Goal: Information Seeking & Learning: Learn about a topic

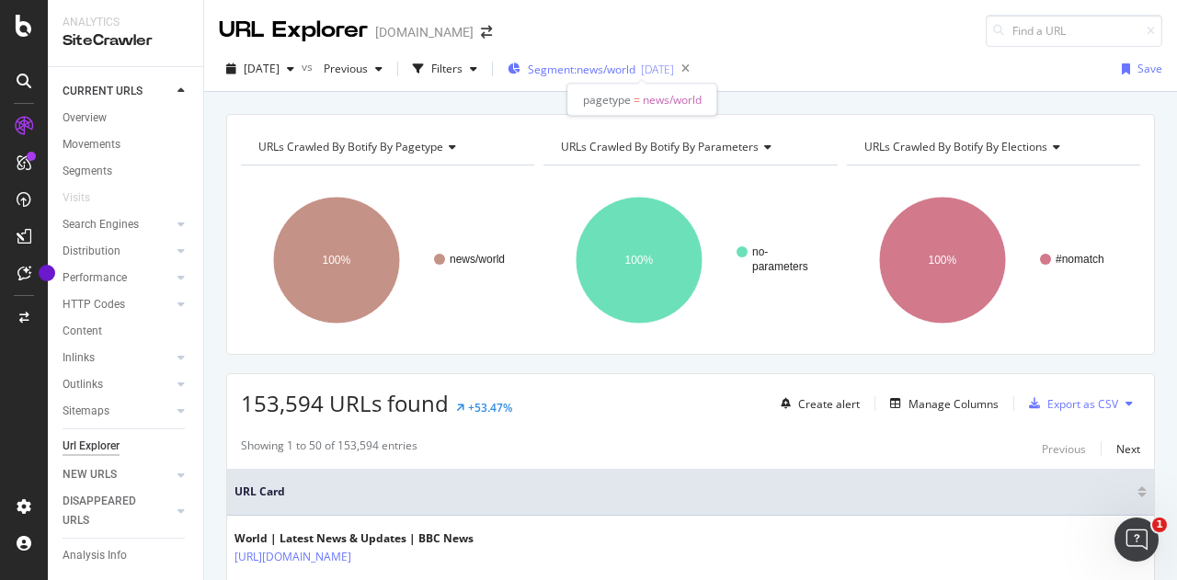
click at [674, 64] on div "2025-09-12" at bounding box center [657, 70] width 33 height 16
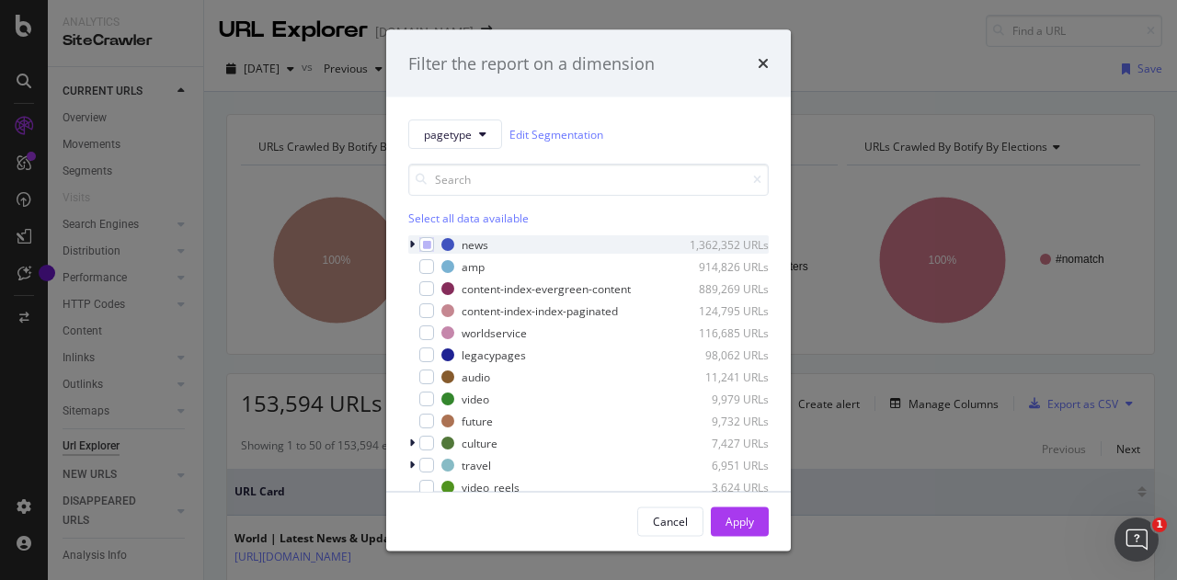
click at [413, 241] on icon "modal" at bounding box center [412, 244] width 6 height 11
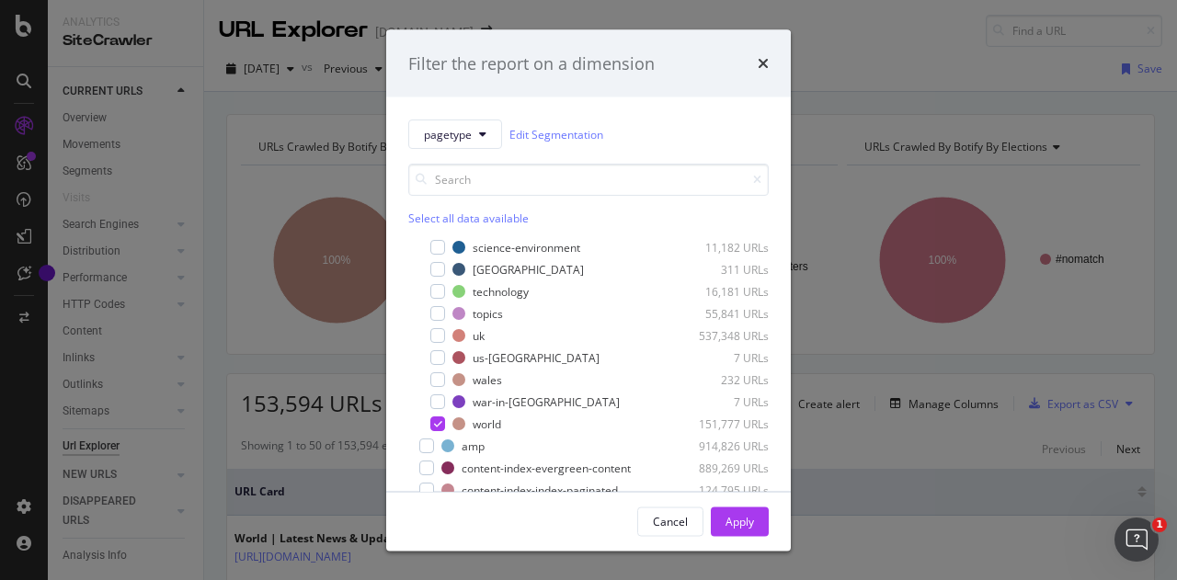
scroll to position [217, 0]
click at [441, 356] on div "modal" at bounding box center [437, 358] width 15 height 15
click at [745, 521] on div "Apply" at bounding box center [740, 521] width 29 height 16
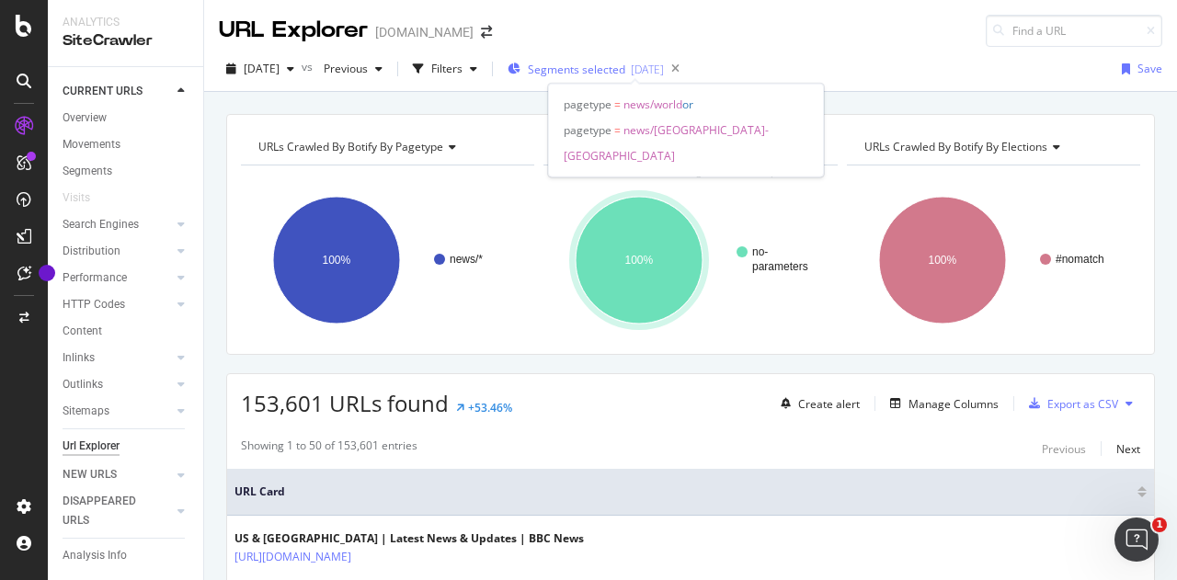
click at [664, 64] on div "2025-09-12" at bounding box center [647, 70] width 33 height 16
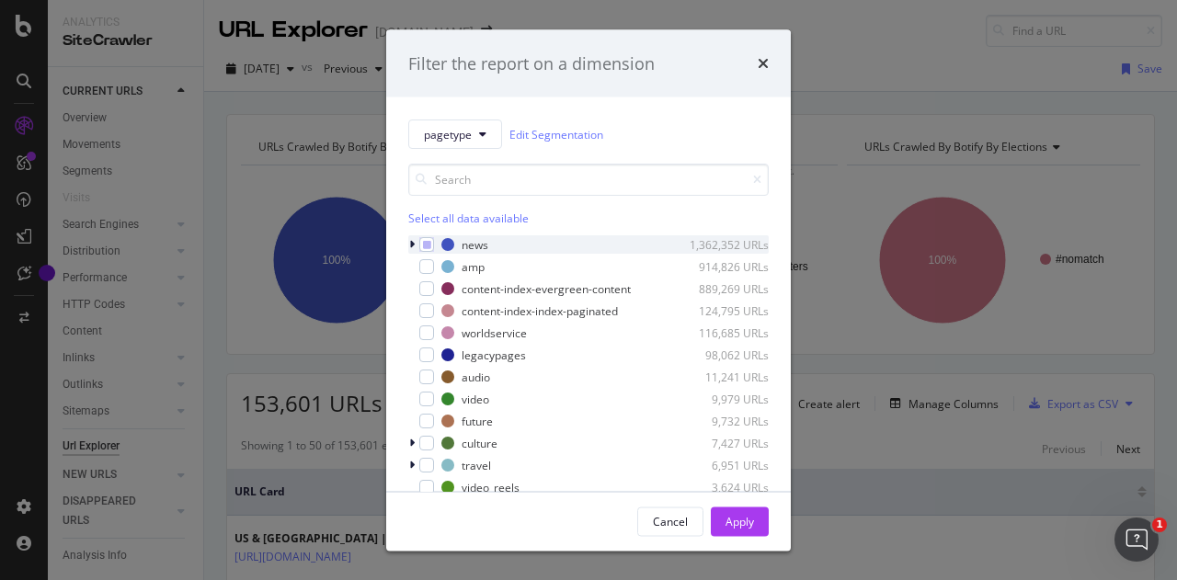
click at [412, 244] on icon "modal" at bounding box center [412, 244] width 6 height 11
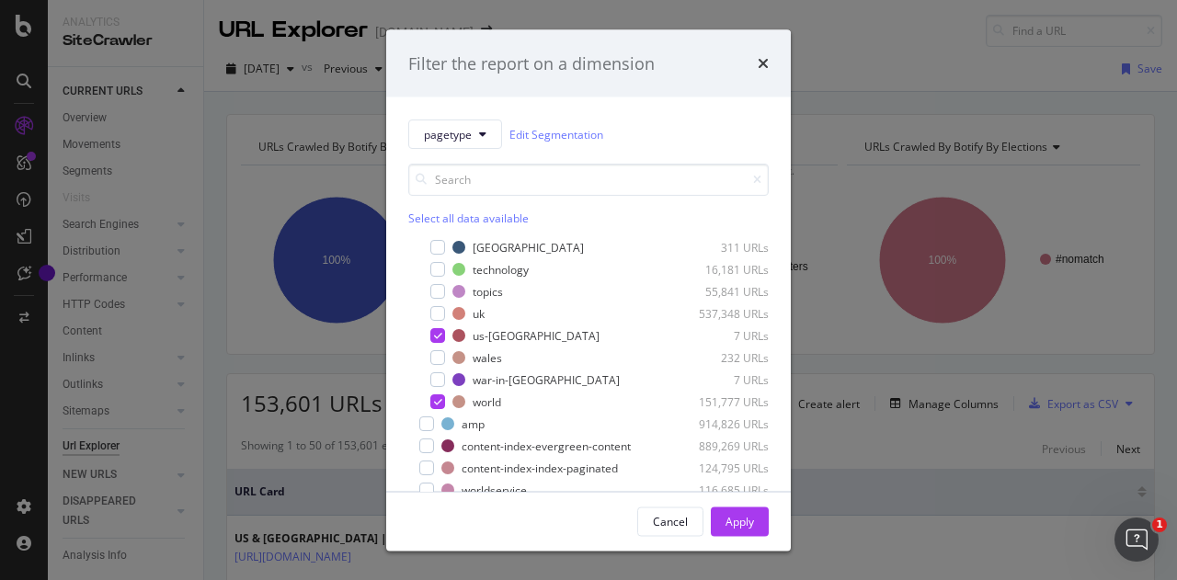
scroll to position [241, 0]
click at [438, 404] on icon "modal" at bounding box center [438, 400] width 8 height 9
click at [749, 521] on div "Apply" at bounding box center [740, 521] width 29 height 16
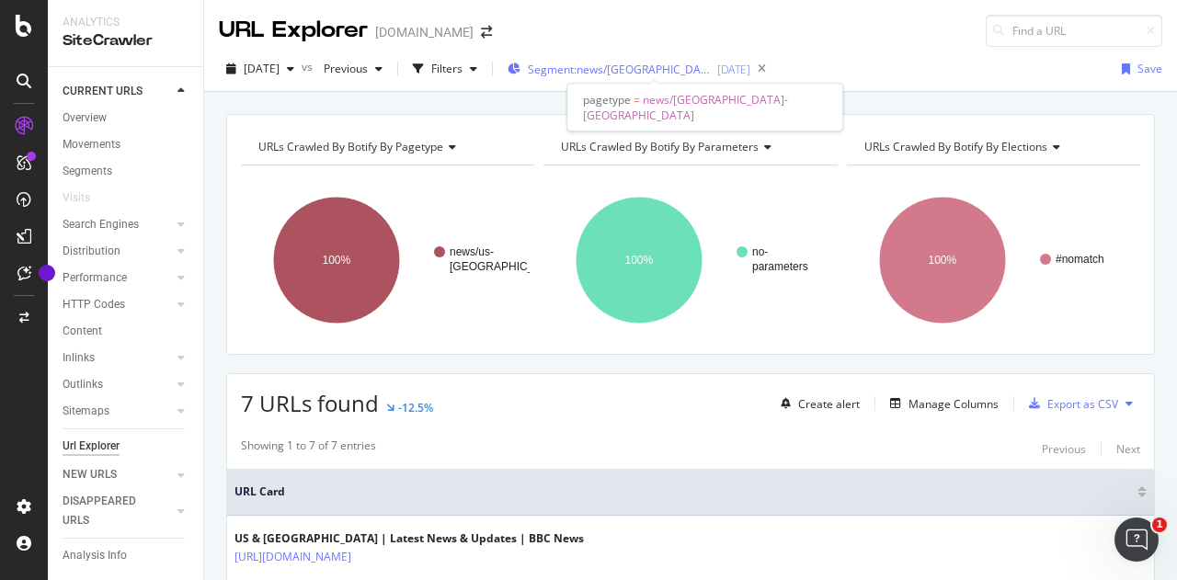
click at [587, 69] on span "Segment: news/us-canada" at bounding box center [620, 70] width 184 height 16
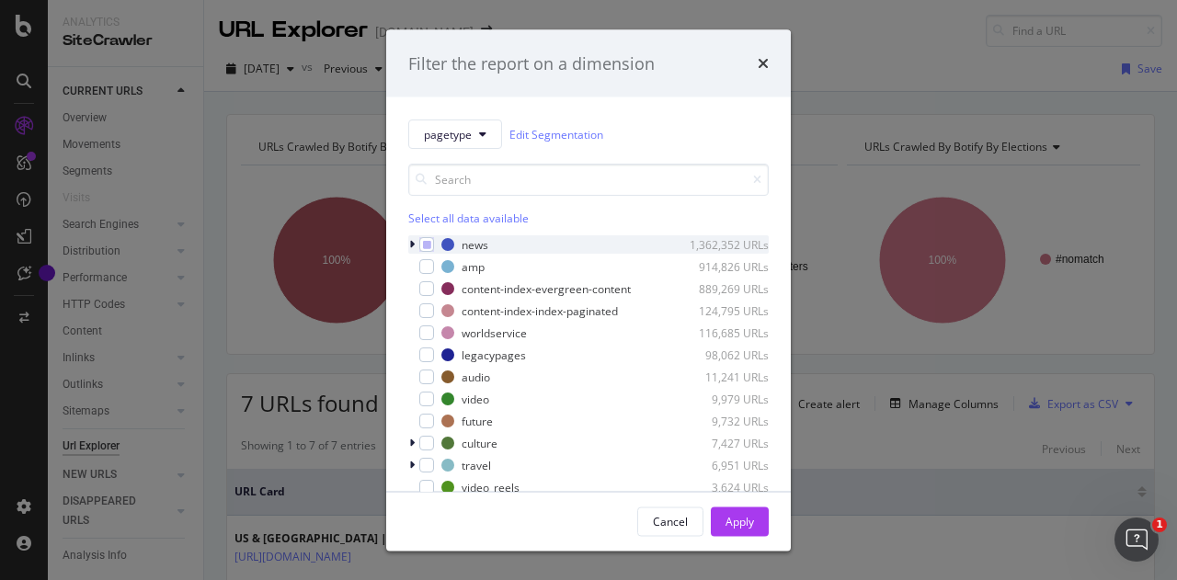
click at [410, 244] on icon "modal" at bounding box center [412, 244] width 6 height 11
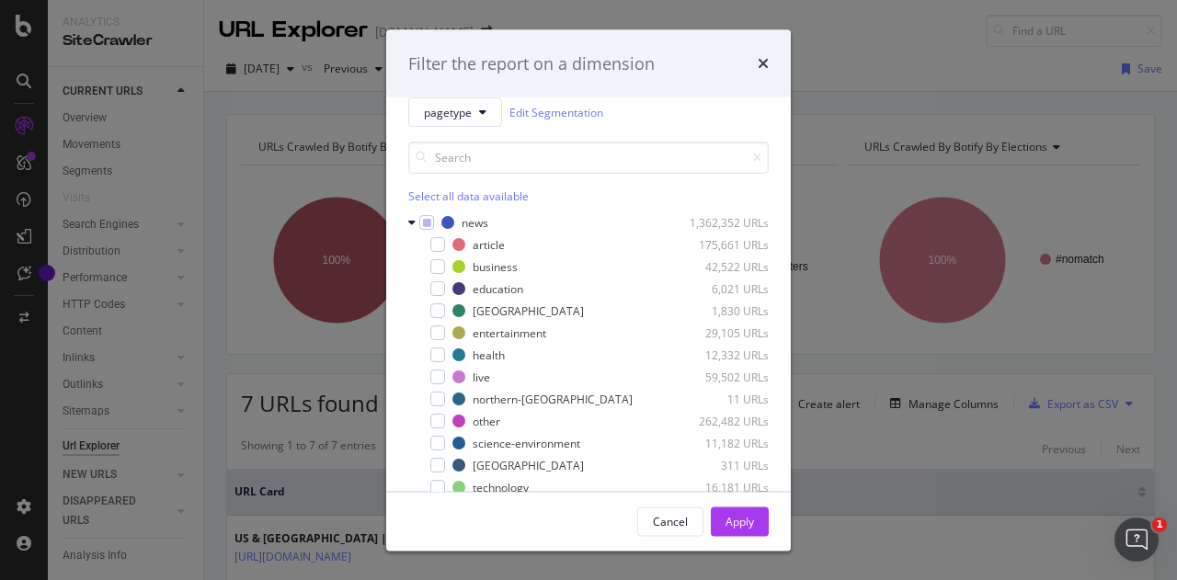
scroll to position [20, 0]
click at [412, 225] on icon "modal" at bounding box center [411, 224] width 7 height 11
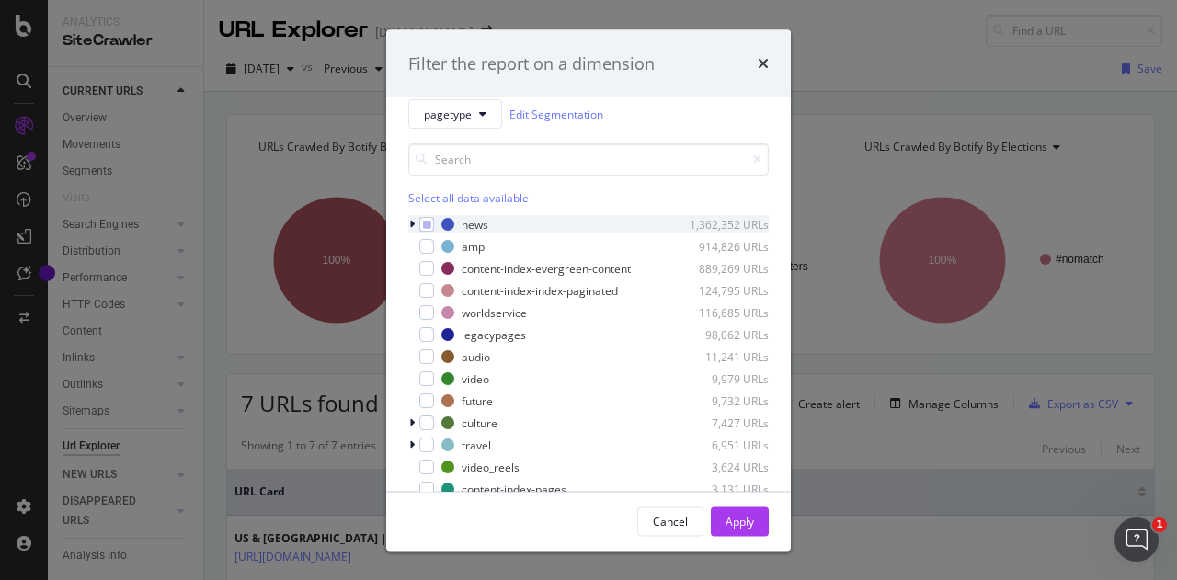
click at [412, 225] on icon "modal" at bounding box center [412, 224] width 6 height 11
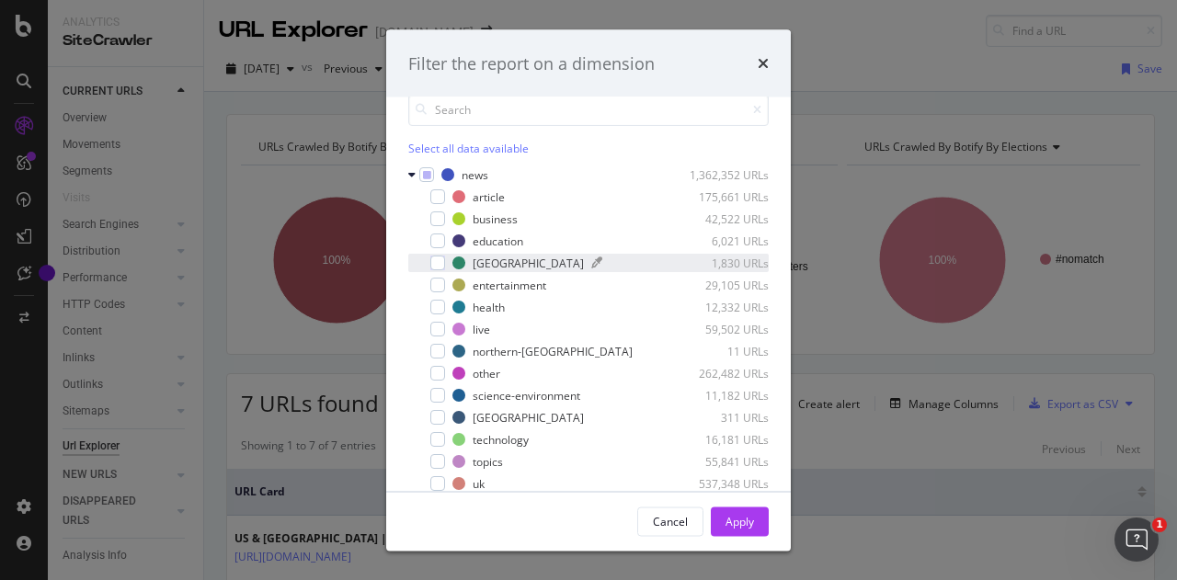
scroll to position [69, 0]
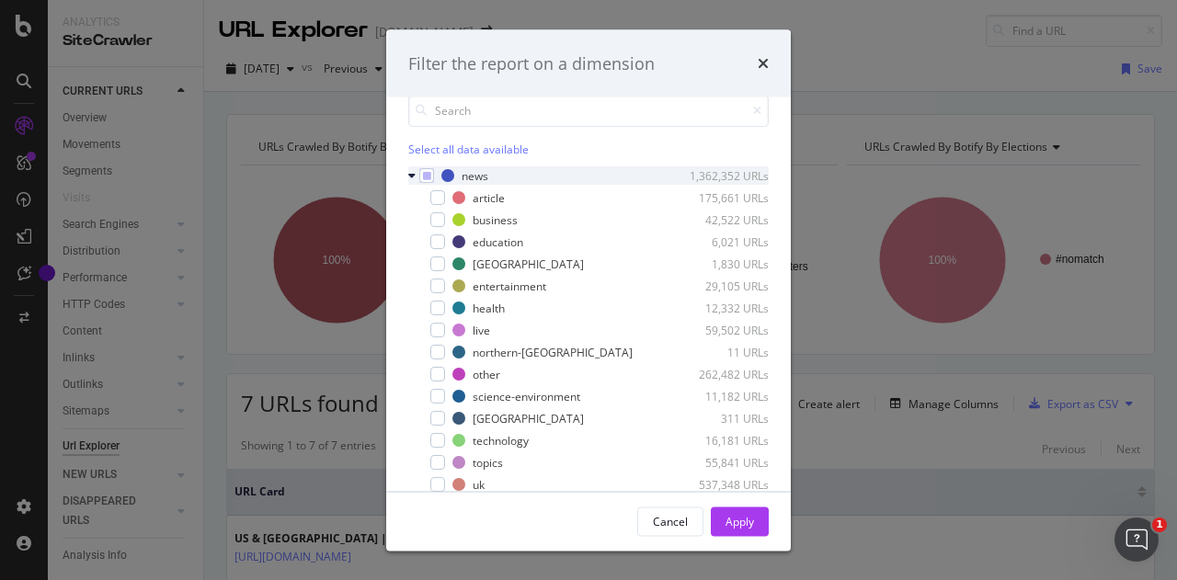
click at [414, 172] on icon "modal" at bounding box center [411, 175] width 7 height 11
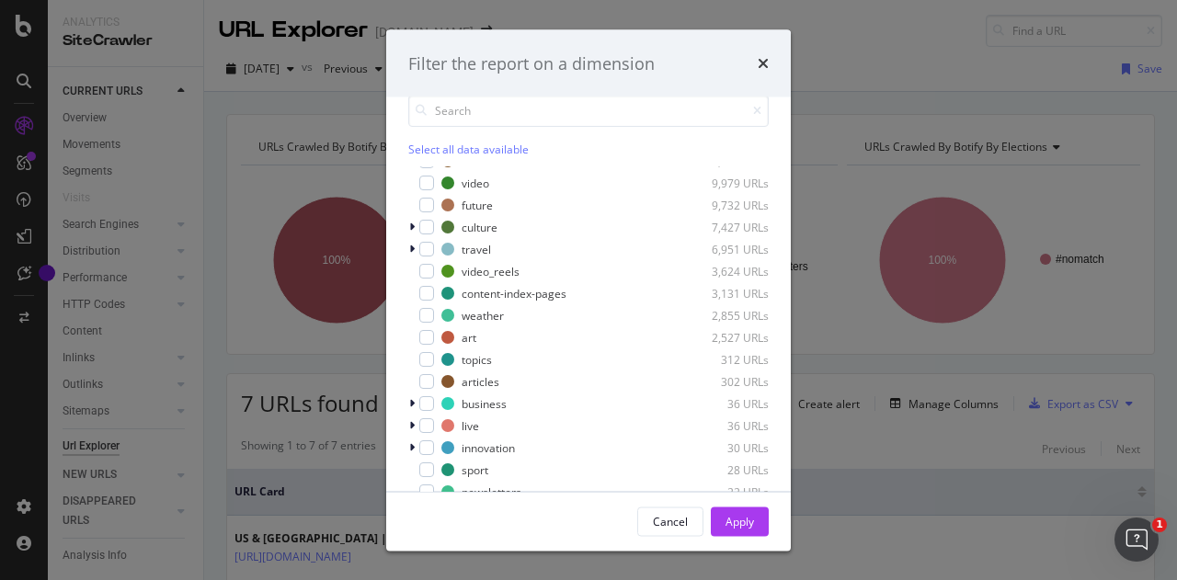
scroll to position [147, 0]
click at [466, 301] on div "content-index-pages" at bounding box center [514, 293] width 105 height 16
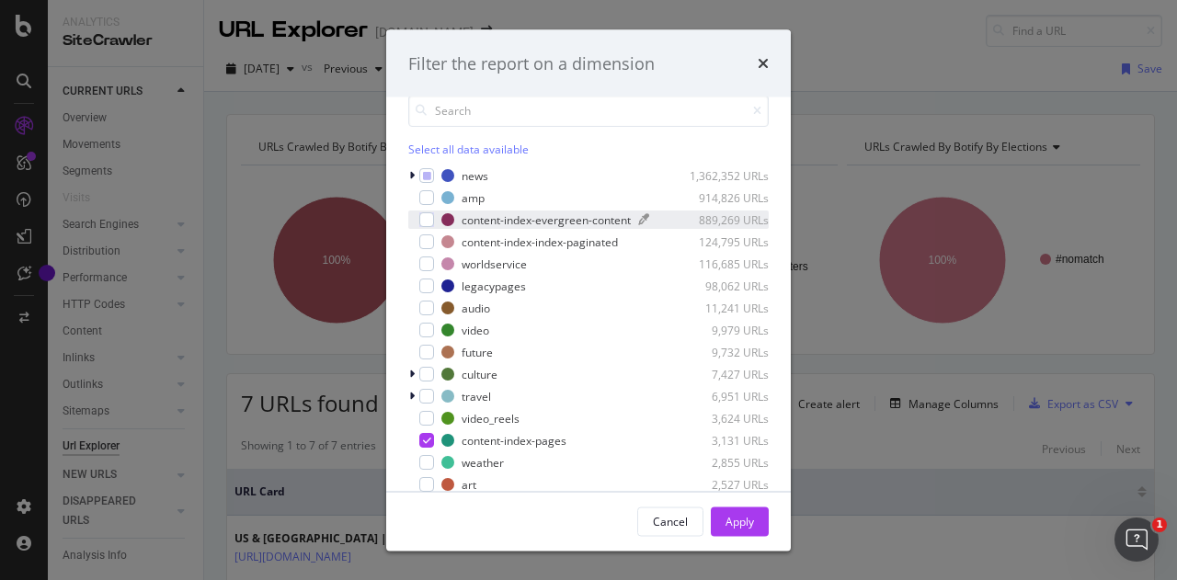
scroll to position [0, 0]
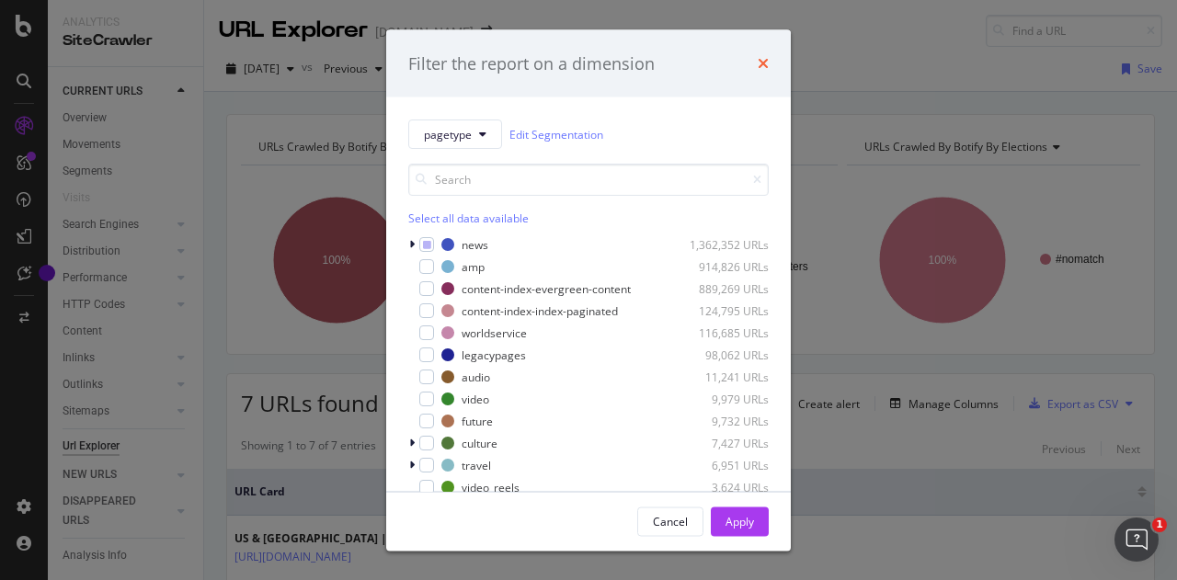
click at [763, 56] on icon "times" at bounding box center [763, 63] width 11 height 15
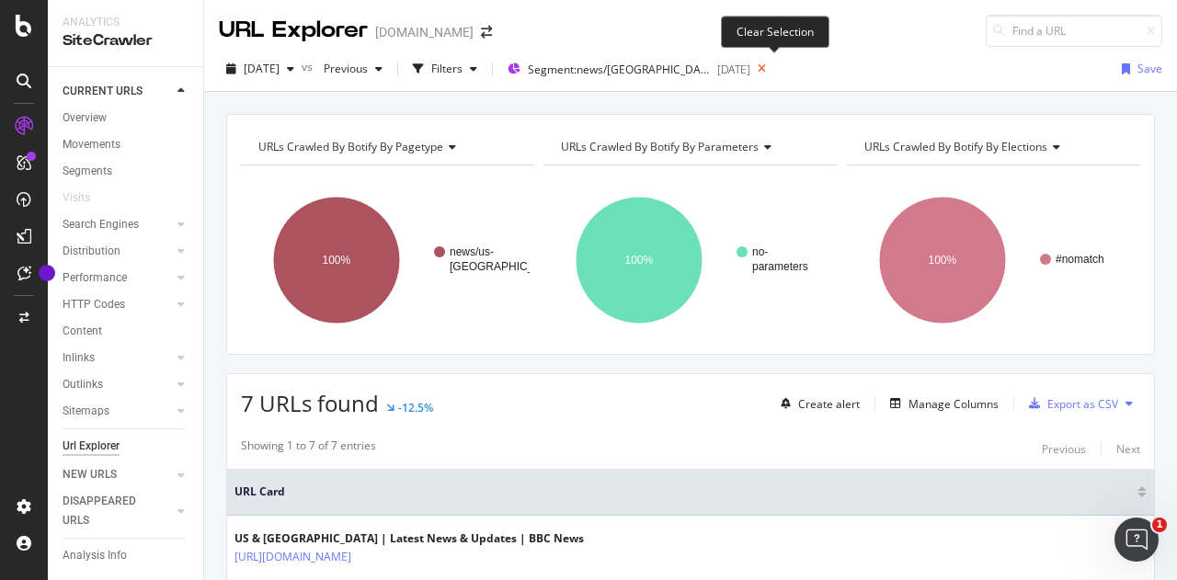
click at [773, 70] on icon at bounding box center [761, 69] width 23 height 26
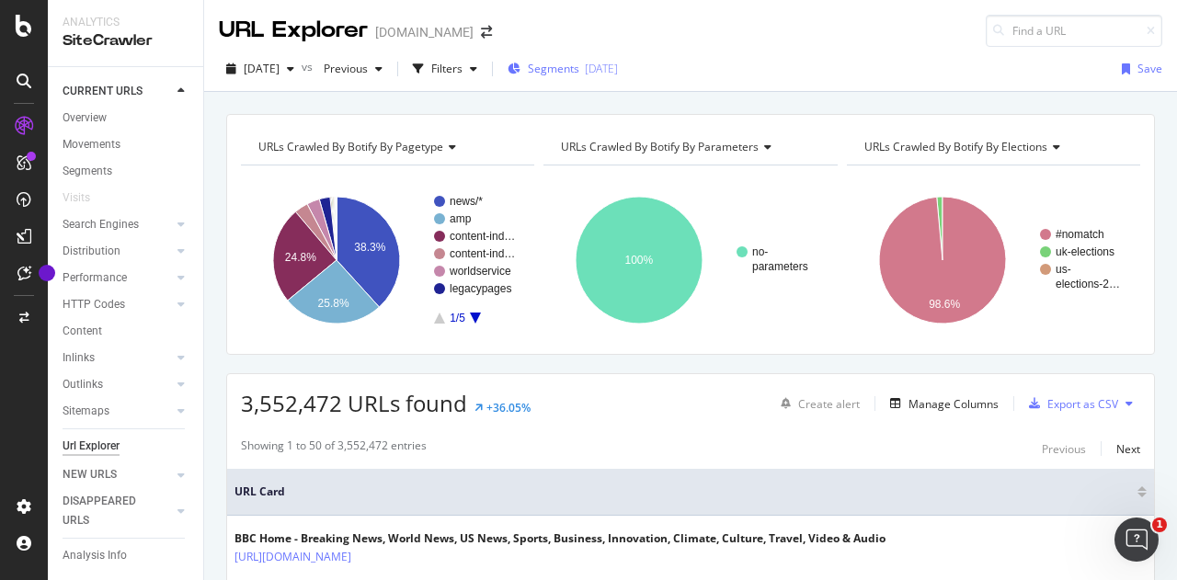
click at [618, 70] on div "2025-09-12" at bounding box center [601, 69] width 33 height 16
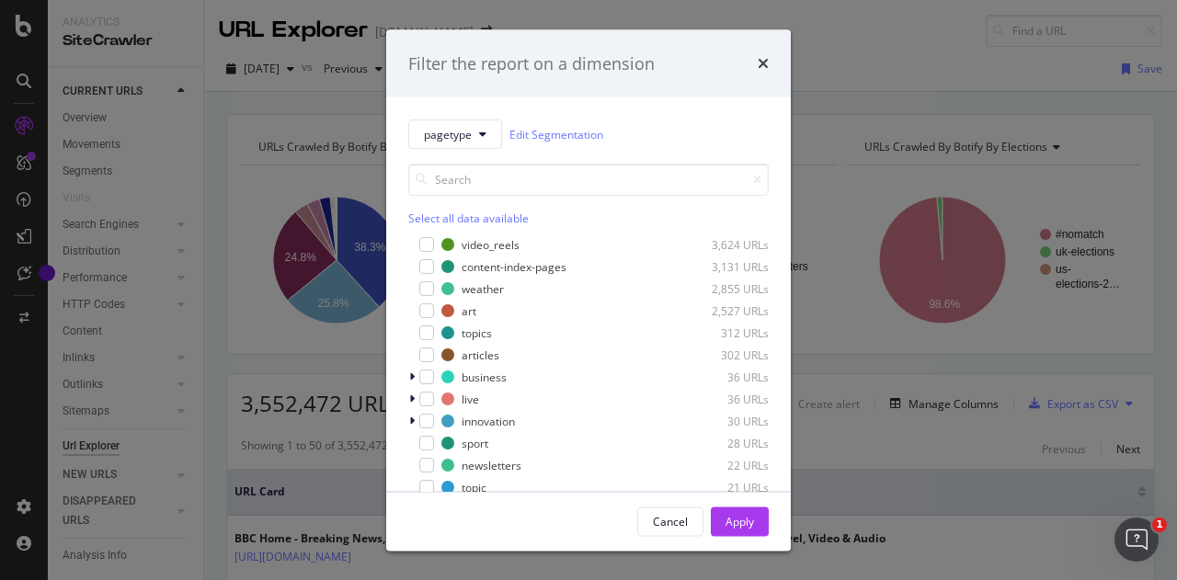
scroll to position [245, 0]
click at [426, 272] on div "modal" at bounding box center [426, 264] width 15 height 15
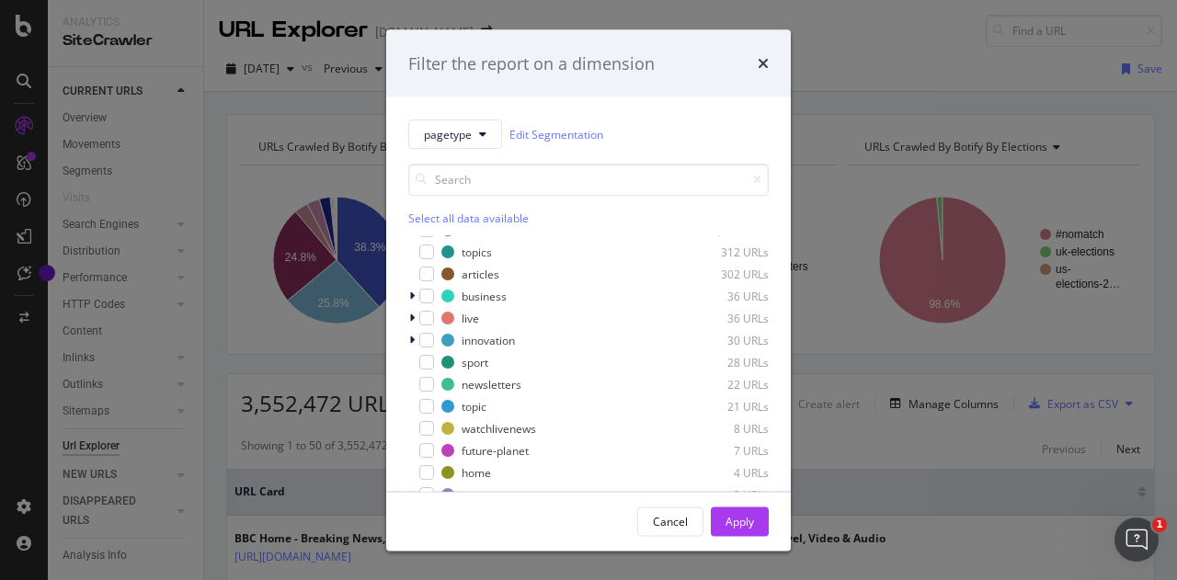
scroll to position [99, 0]
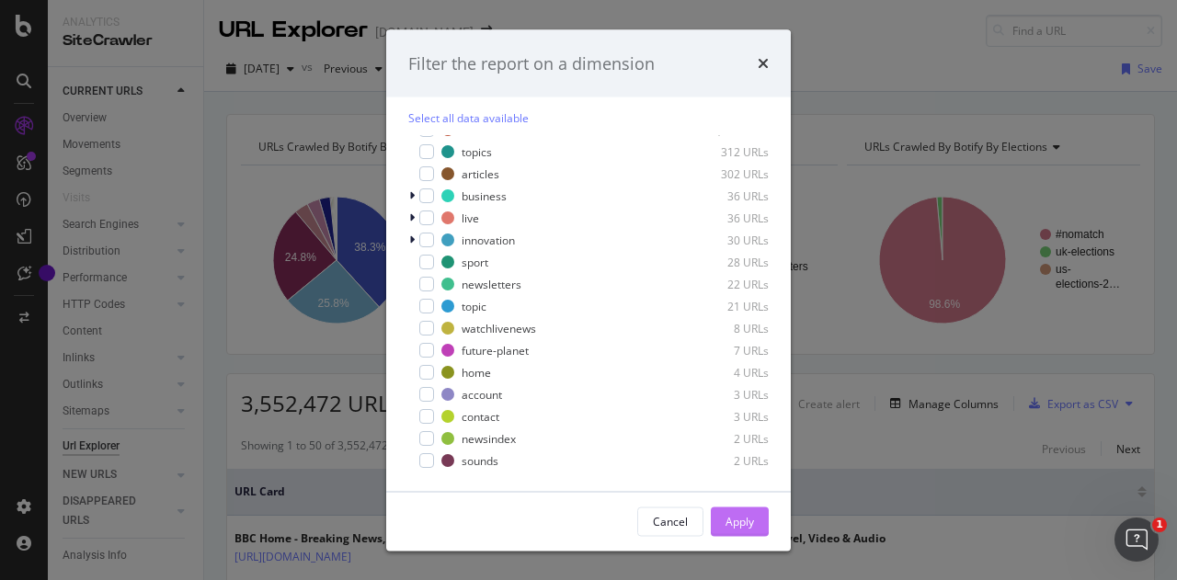
click at [742, 520] on div "Apply" at bounding box center [740, 521] width 29 height 16
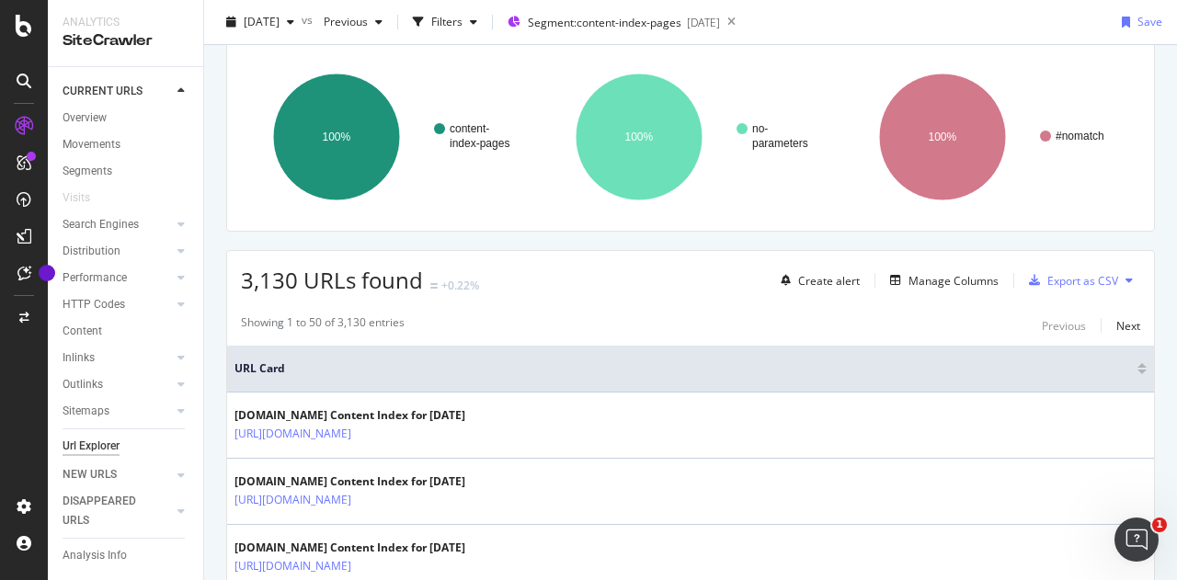
scroll to position [340, 0]
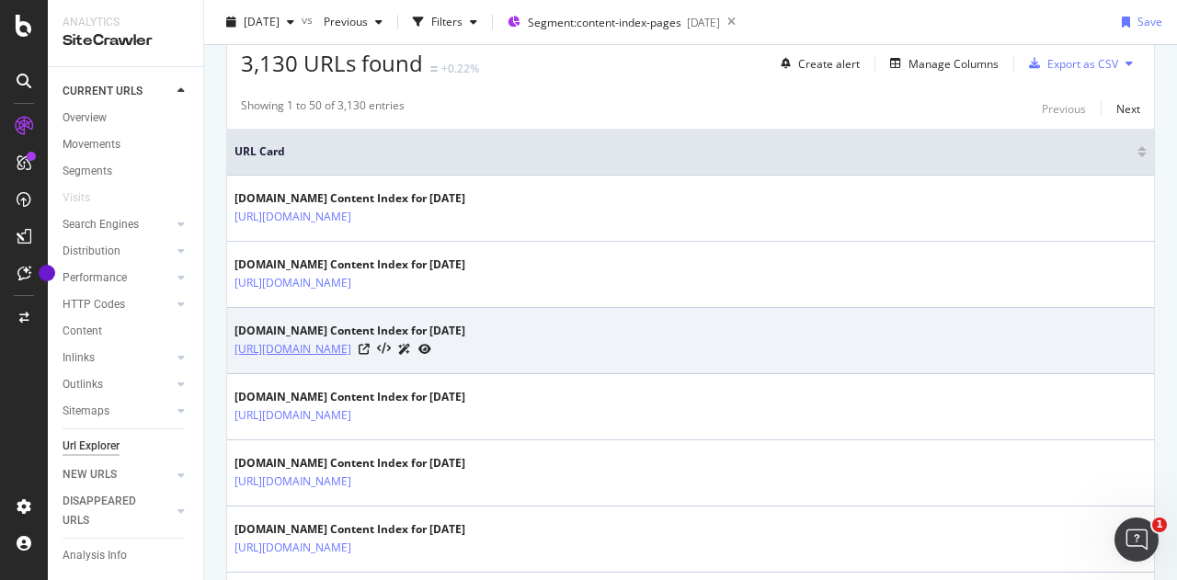
click at [351, 343] on link "https://www.bbc.com/pages/content-index/2025/03" at bounding box center [293, 349] width 117 height 18
click at [370, 345] on icon at bounding box center [364, 349] width 11 height 11
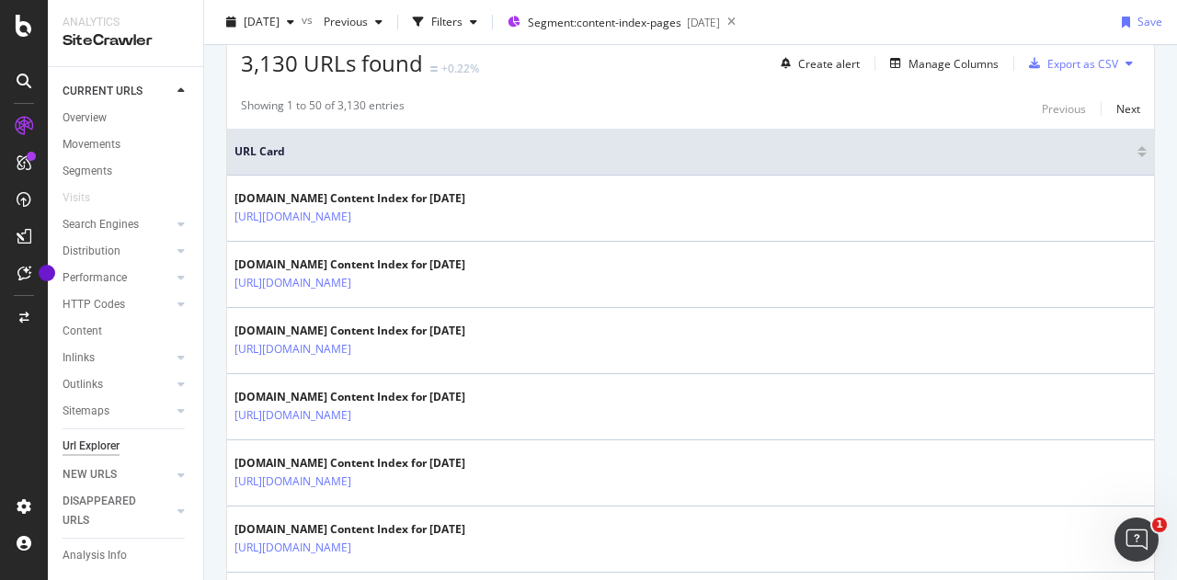
scroll to position [0, 0]
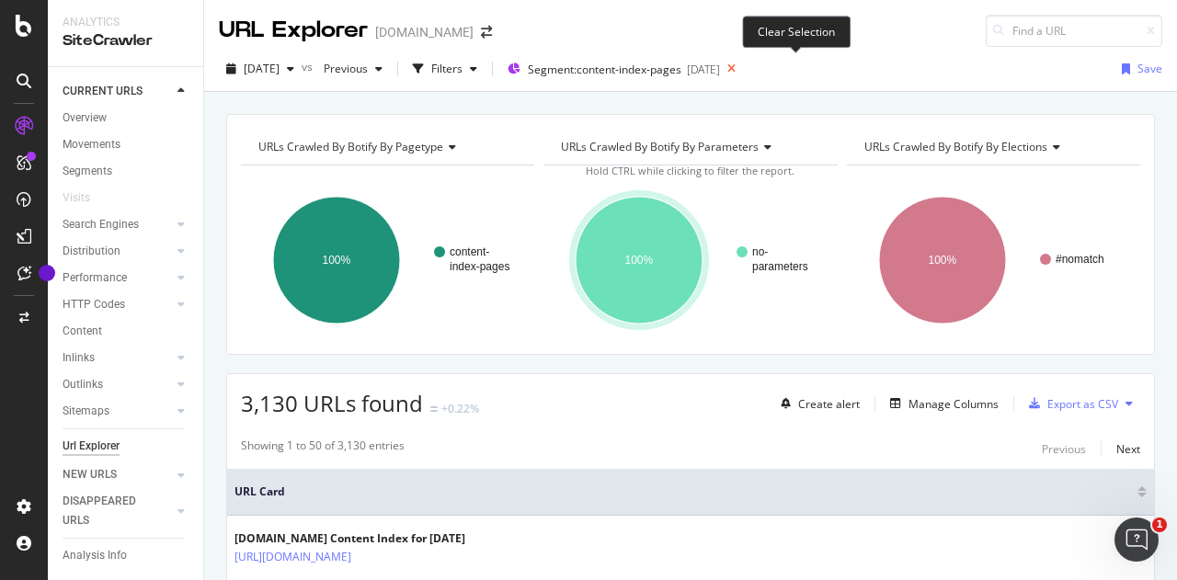
click at [743, 64] on icon at bounding box center [731, 69] width 23 height 26
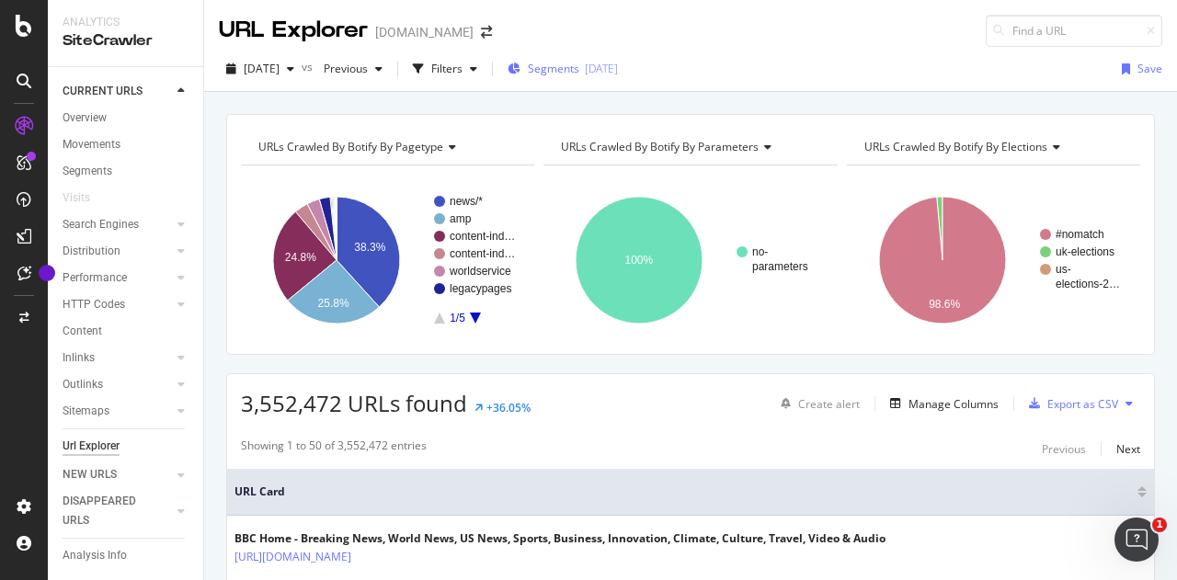
click at [618, 65] on div "2025-09-12" at bounding box center [601, 69] width 33 height 16
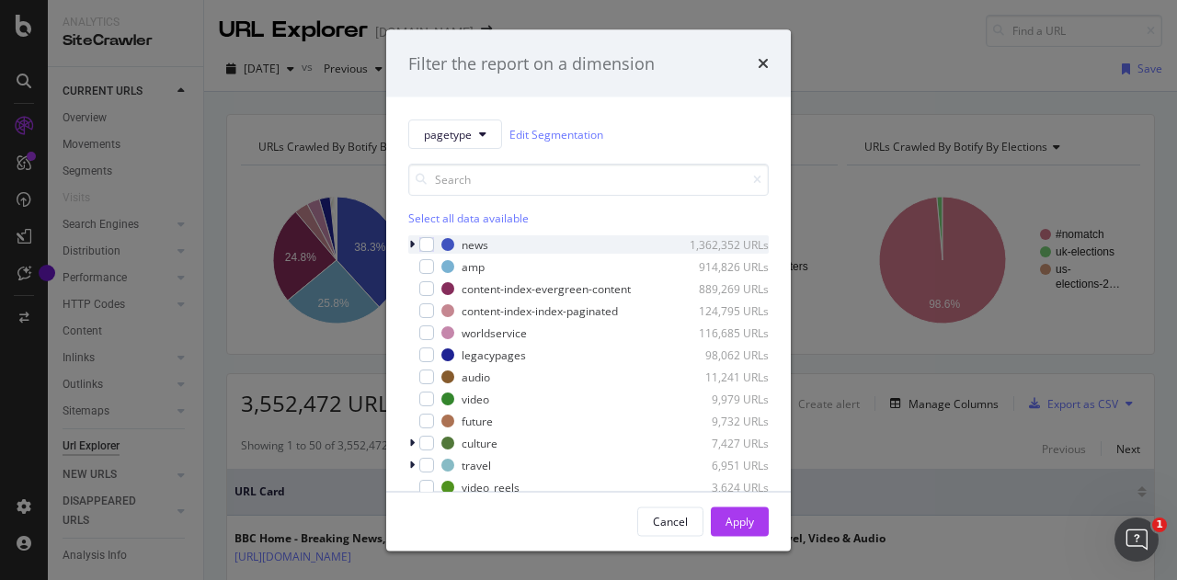
click at [412, 246] on icon "modal" at bounding box center [412, 244] width 6 height 11
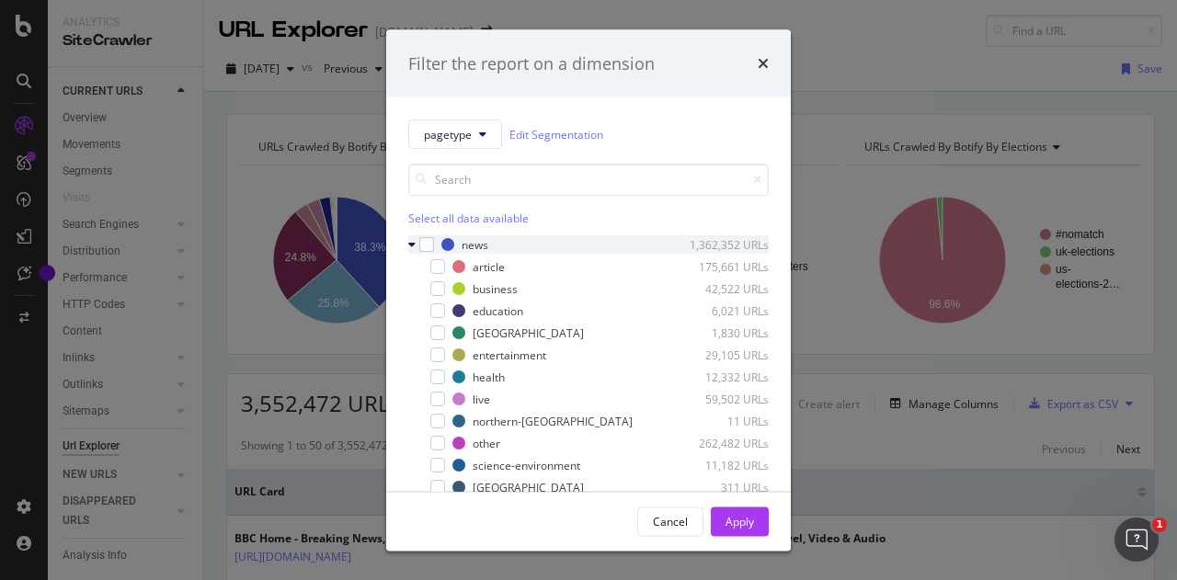
click at [414, 242] on icon "modal" at bounding box center [411, 244] width 7 height 11
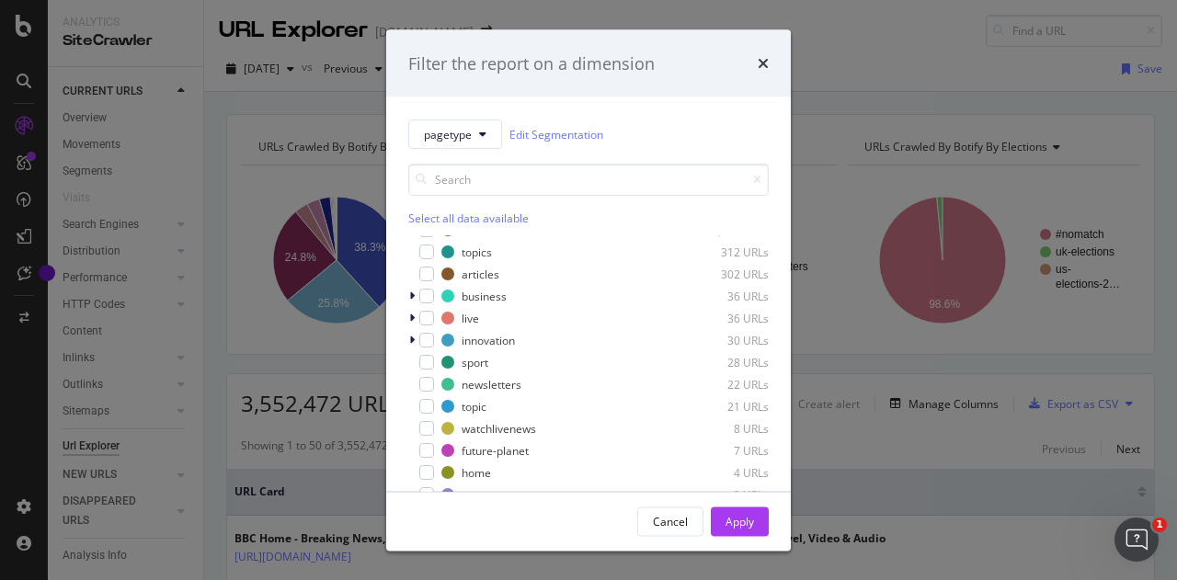
scroll to position [337, 0]
click at [471, 406] on div "topic" at bounding box center [474, 406] width 25 height 16
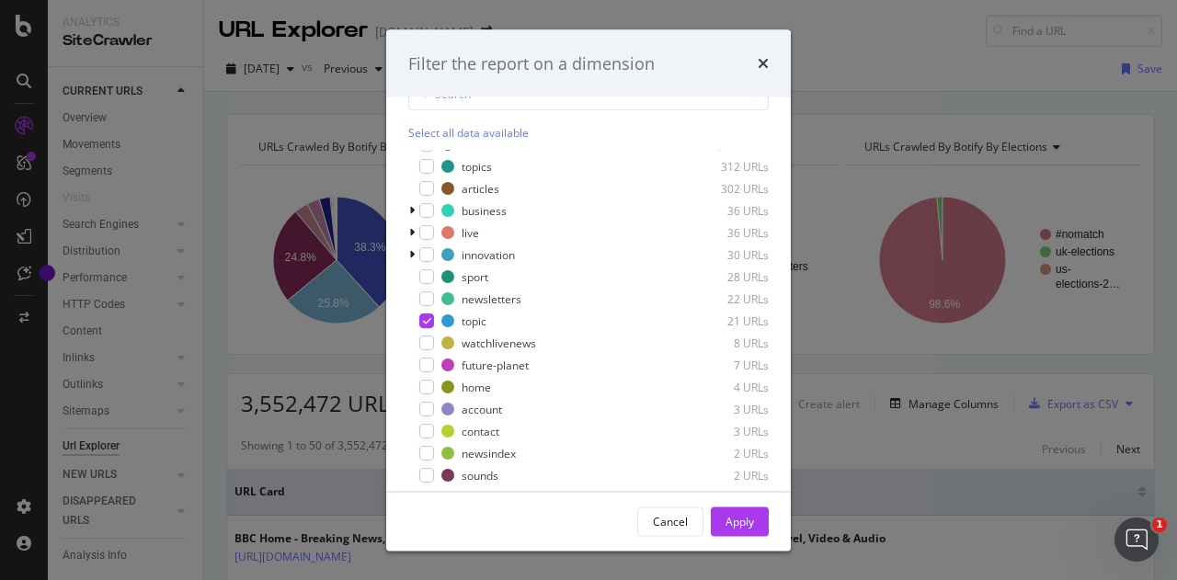
scroll to position [99, 0]
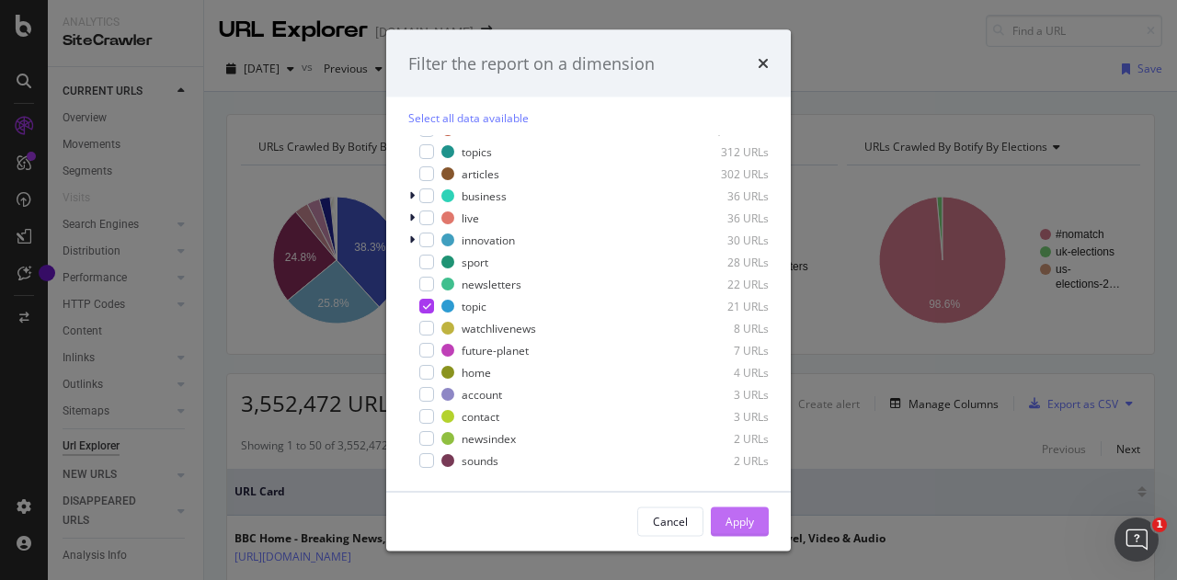
click at [738, 526] on div "Apply" at bounding box center [740, 521] width 29 height 16
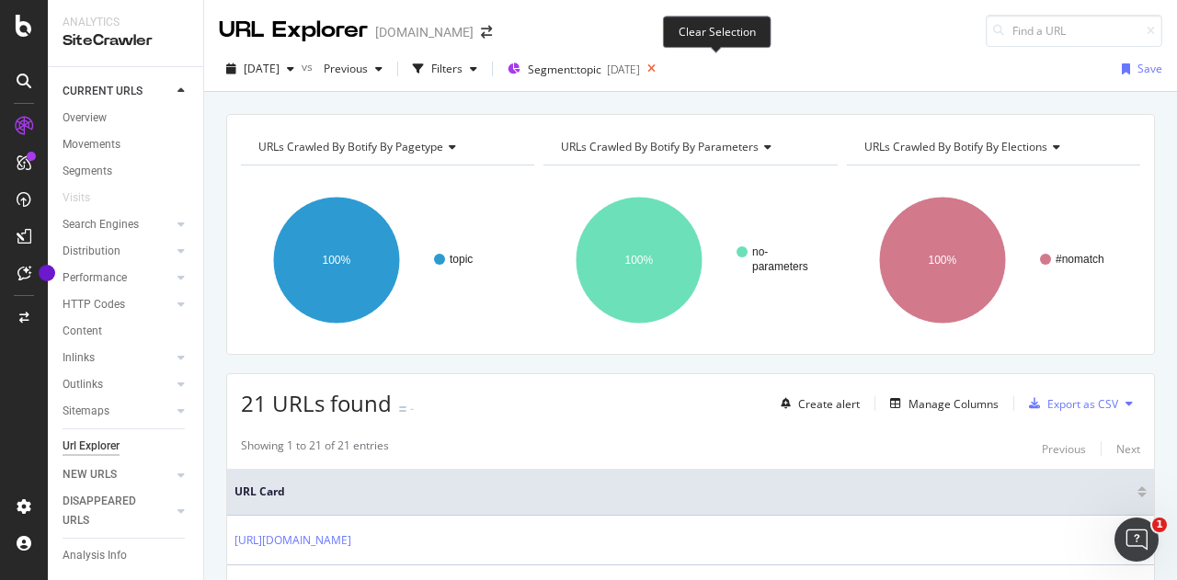
click at [663, 65] on icon at bounding box center [651, 69] width 23 height 26
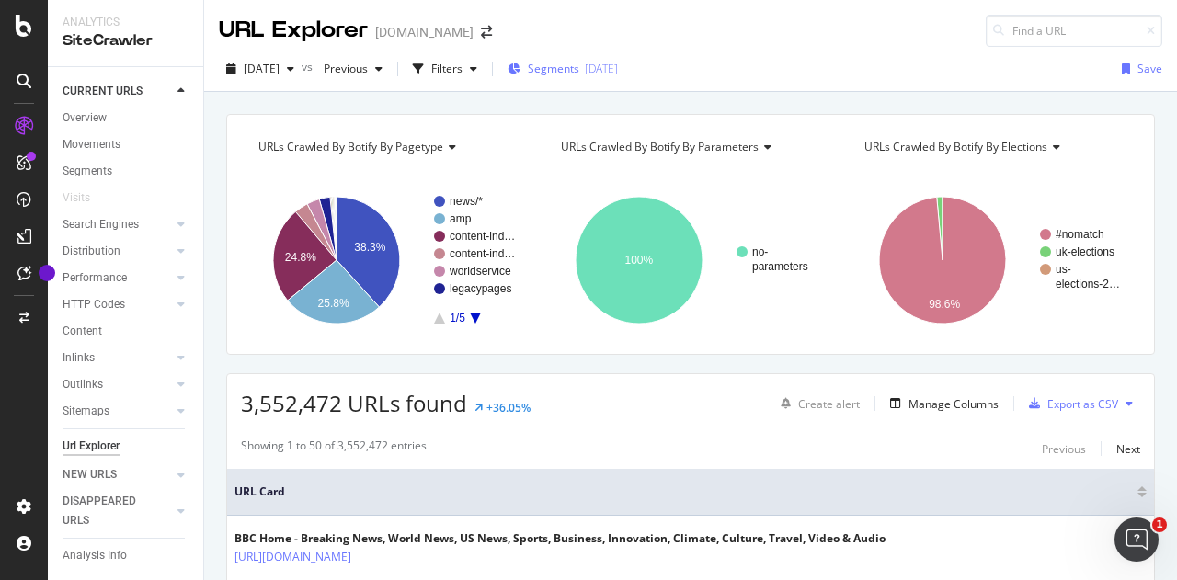
click at [618, 71] on div "2025-09-12" at bounding box center [601, 69] width 33 height 16
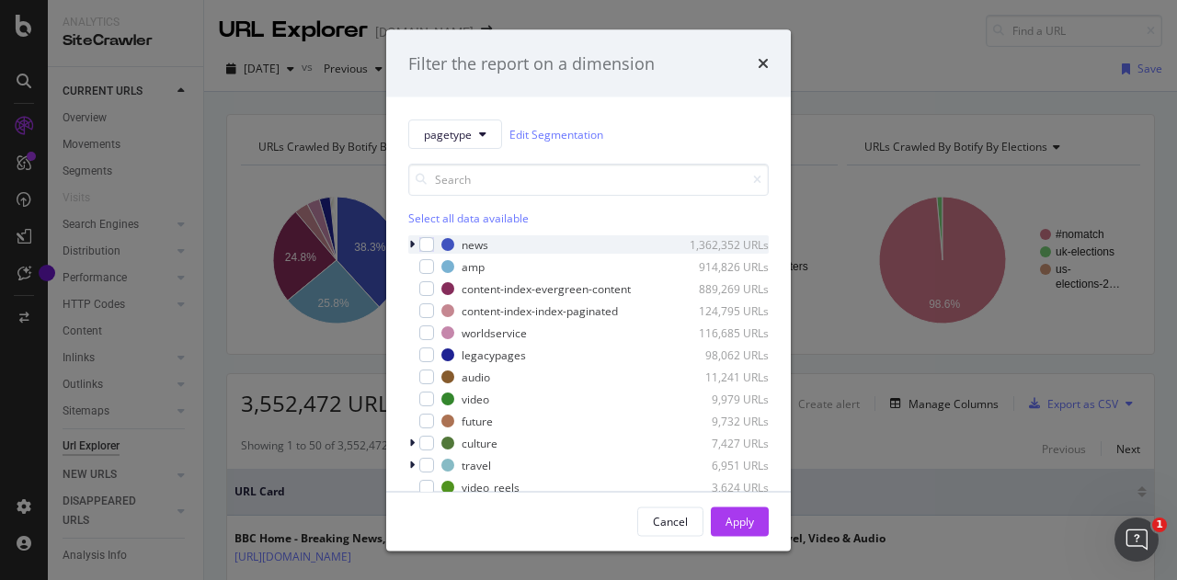
click at [414, 242] on icon "modal" at bounding box center [412, 244] width 6 height 11
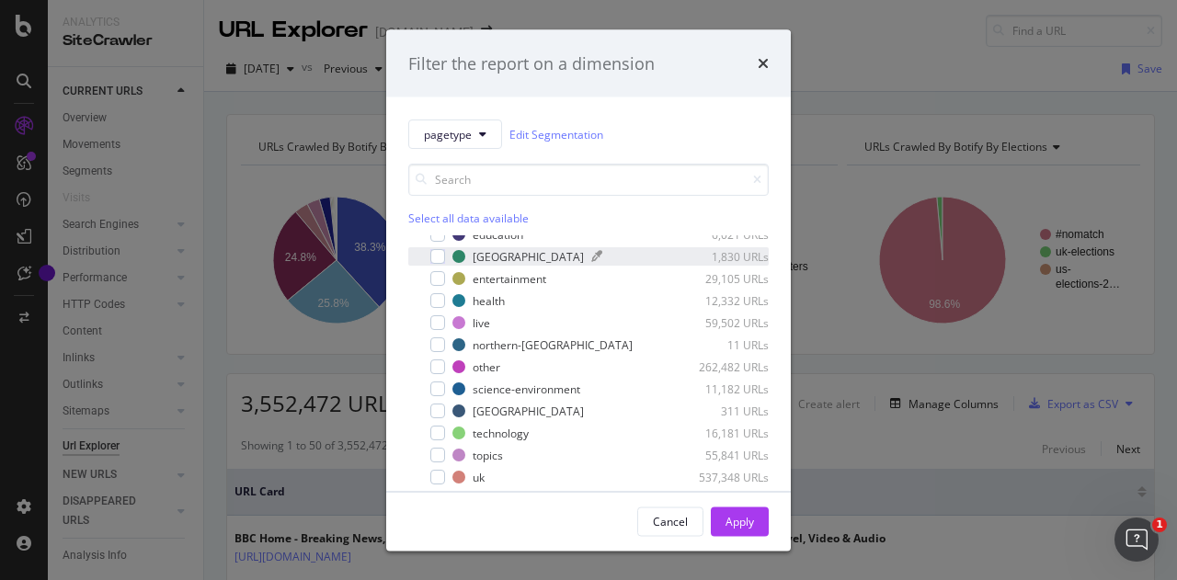
scroll to position [98, 0]
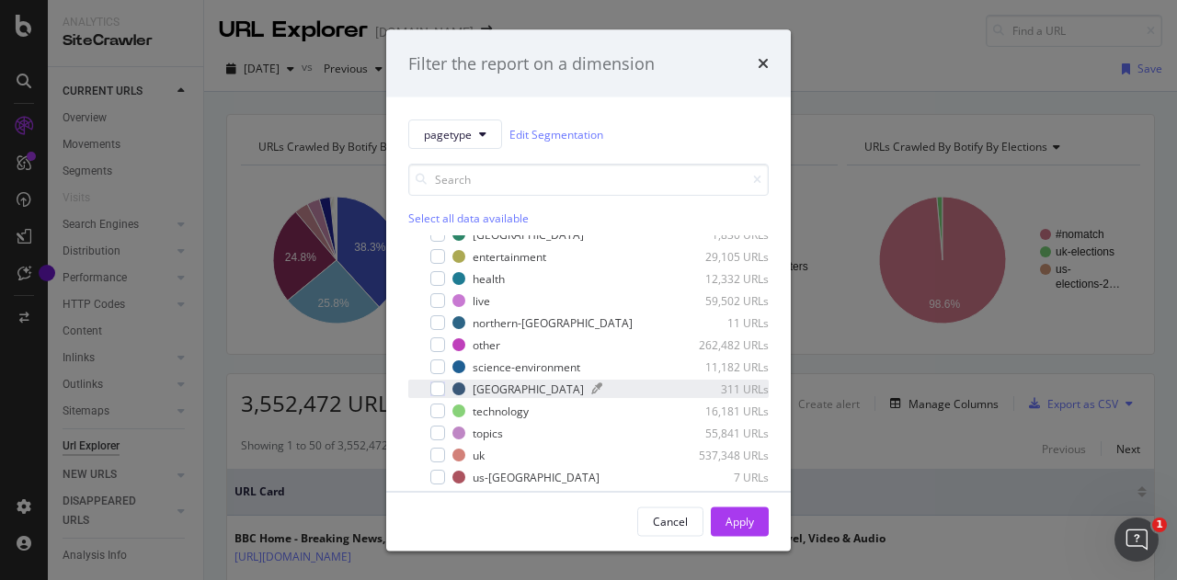
click at [504, 389] on div "scotland" at bounding box center [528, 389] width 111 height 16
click at [749, 518] on div "Apply" at bounding box center [740, 521] width 29 height 16
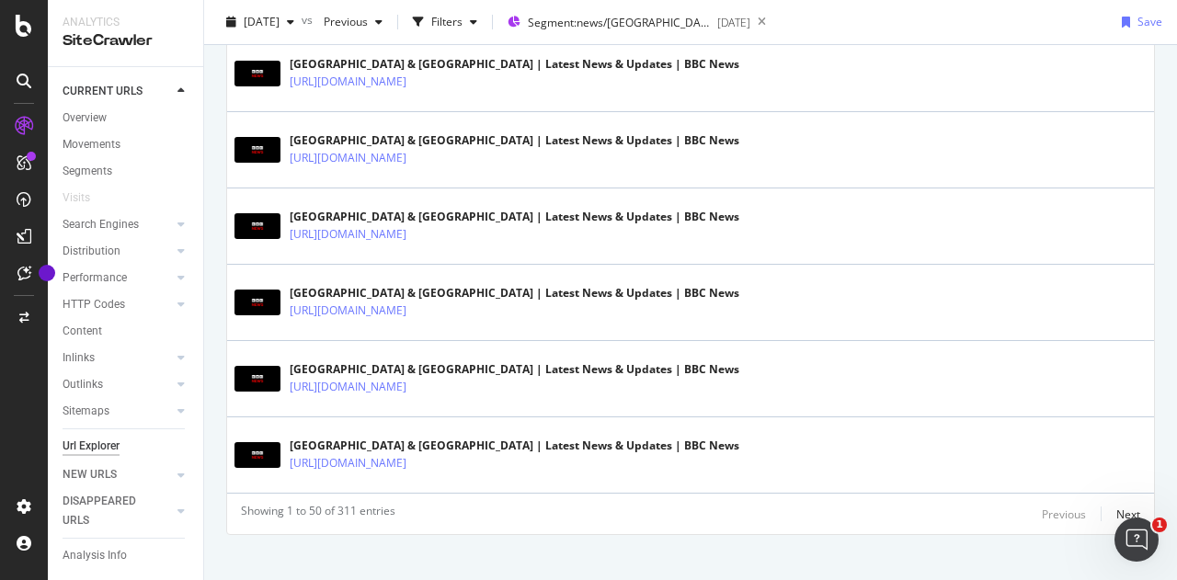
scroll to position [3759, 0]
click at [1118, 506] on div "Next" at bounding box center [1128, 514] width 24 height 16
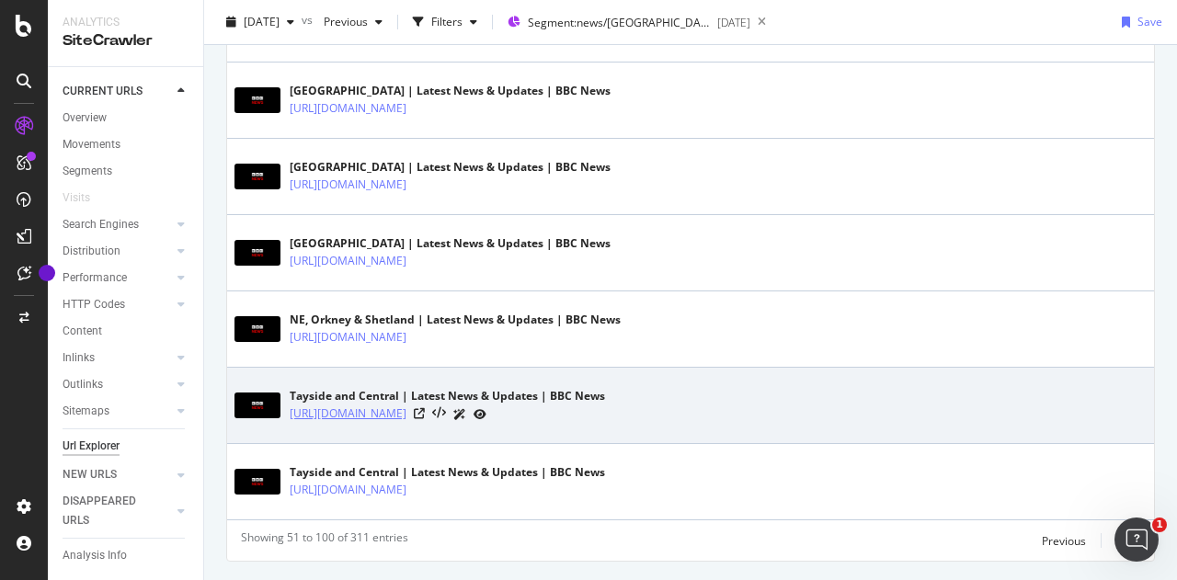
click at [406, 405] on link "https://www.bbc.com/news/scotland/tayside_and_central?page=41" at bounding box center [348, 414] width 117 height 18
click at [425, 408] on icon at bounding box center [419, 413] width 11 height 11
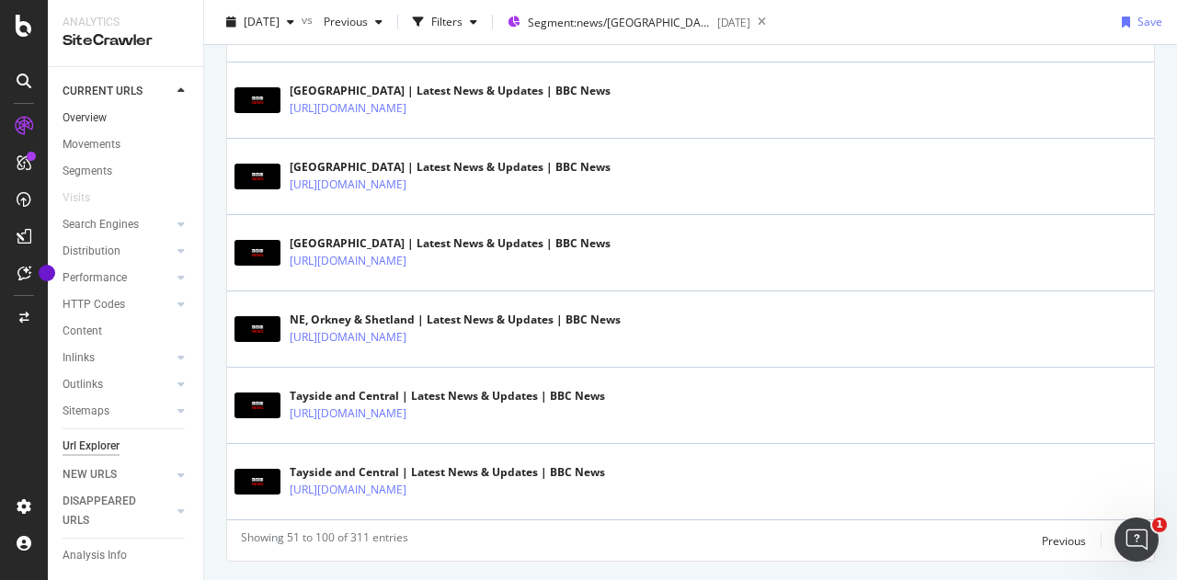
click at [113, 115] on link "Overview" at bounding box center [127, 118] width 128 height 19
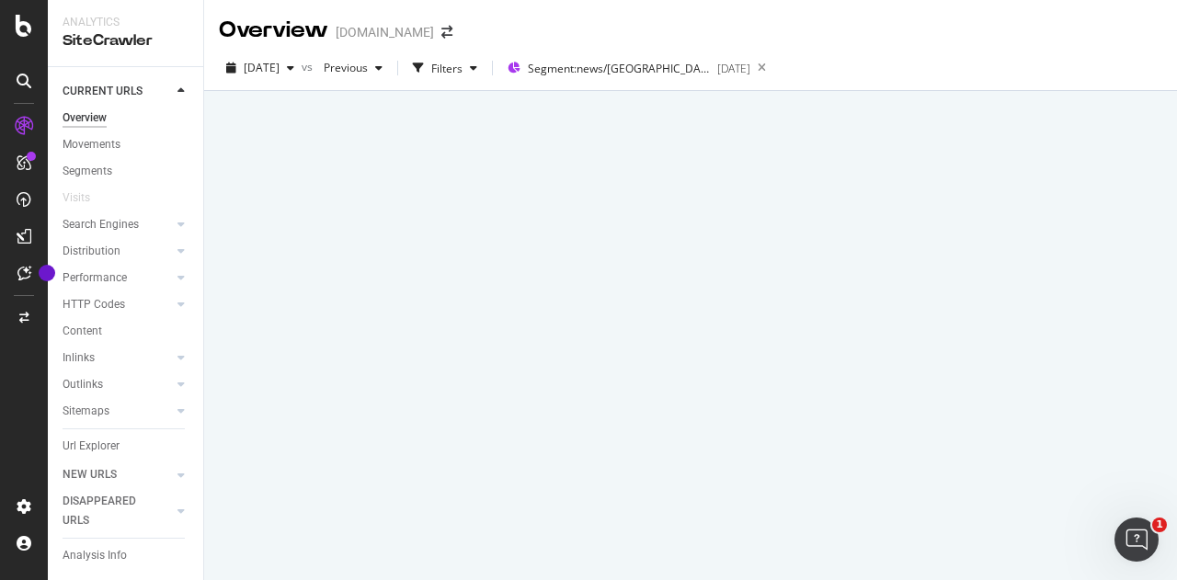
click at [113, 115] on link "Overview" at bounding box center [127, 118] width 128 height 19
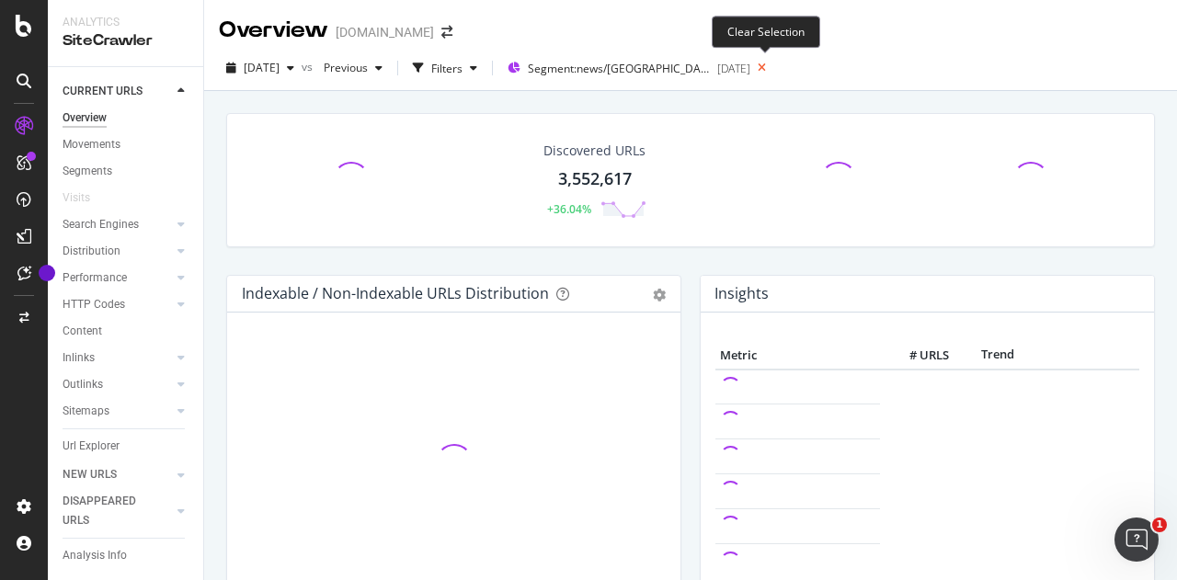
click at [763, 64] on icon at bounding box center [761, 68] width 23 height 26
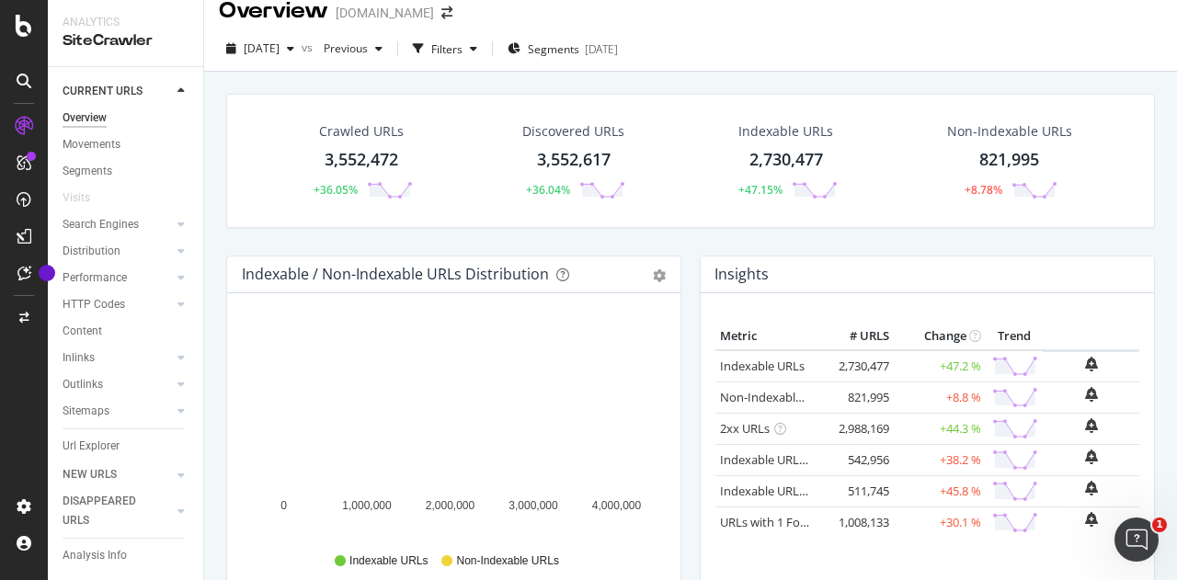
scroll to position [20, 0]
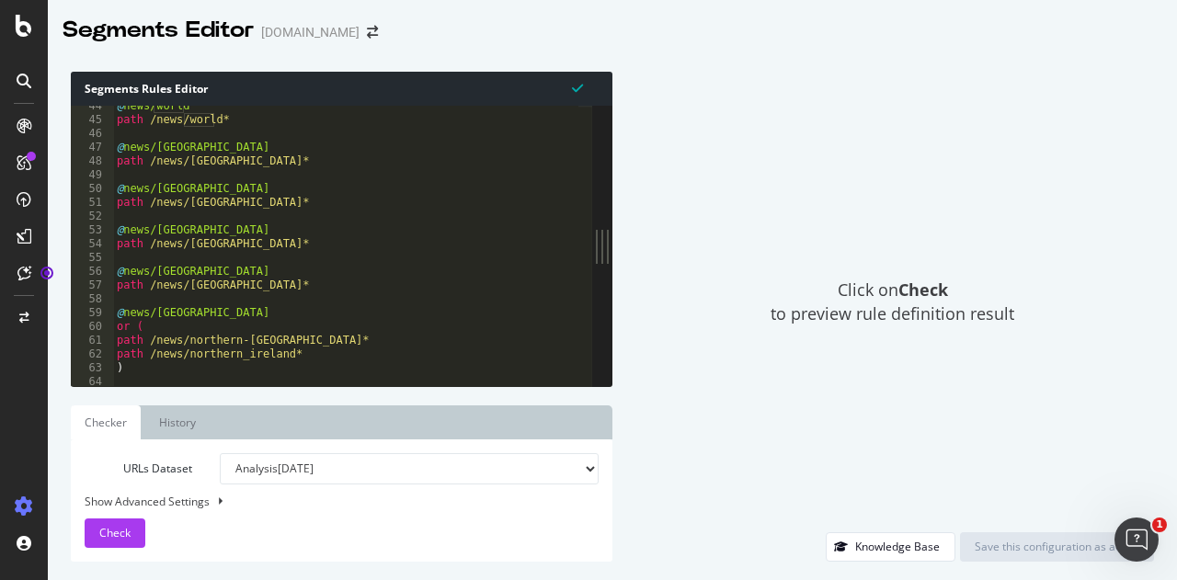
scroll to position [599, 0]
